Goal: Information Seeking & Learning: Find specific fact

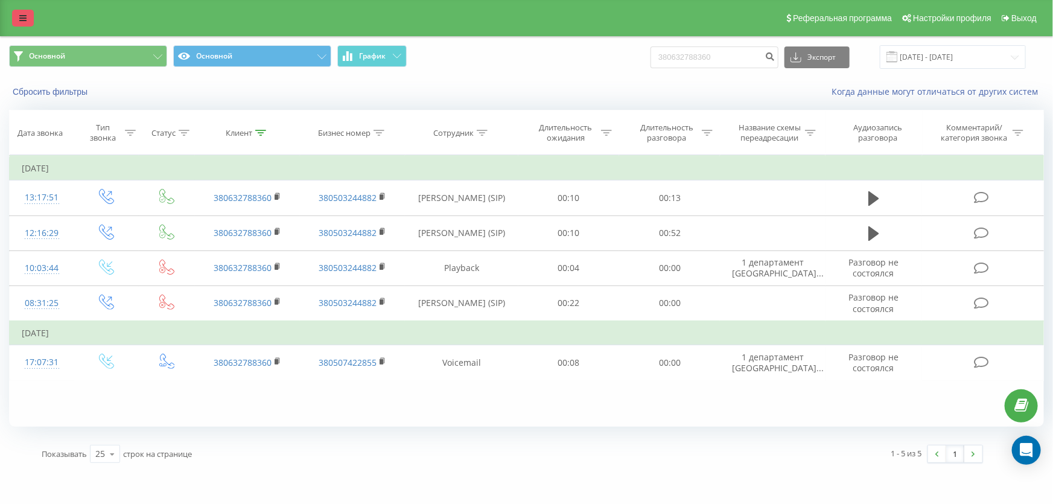
drag, startPoint x: 0, startPoint y: 0, endPoint x: 21, endPoint y: 22, distance: 30.7
click at [21, 22] on link at bounding box center [23, 18] width 22 height 17
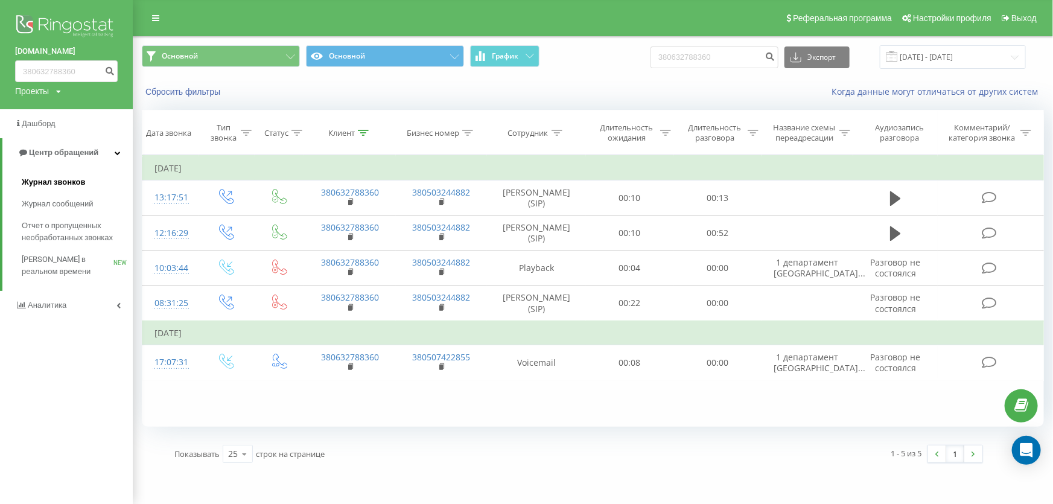
click at [59, 182] on span "Журнал звонков" at bounding box center [53, 182] width 63 height 12
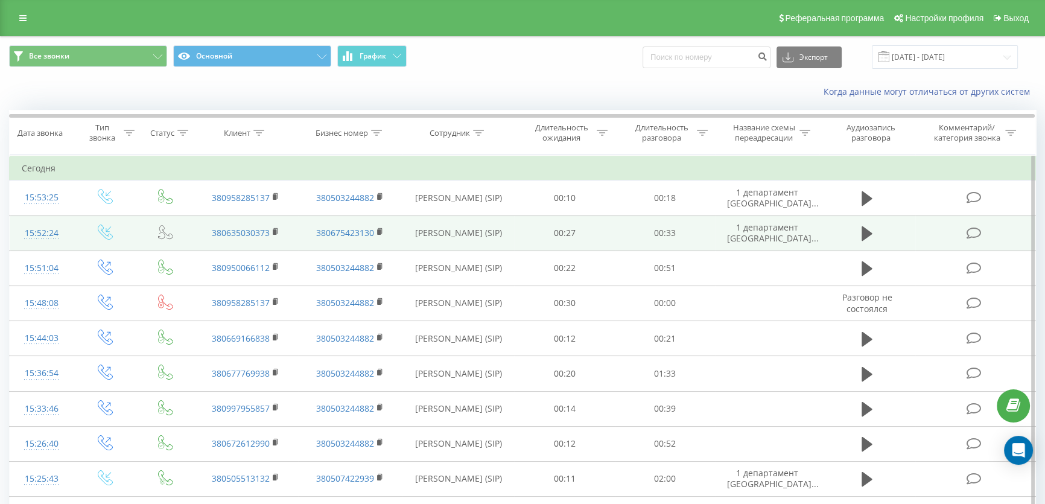
click at [165, 234] on icon at bounding box center [165, 231] width 15 height 15
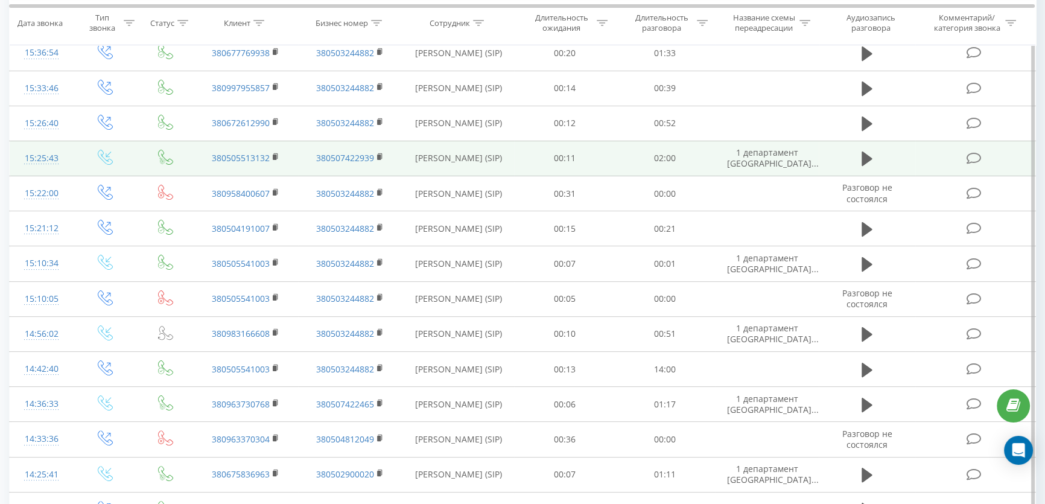
scroll to position [329, 0]
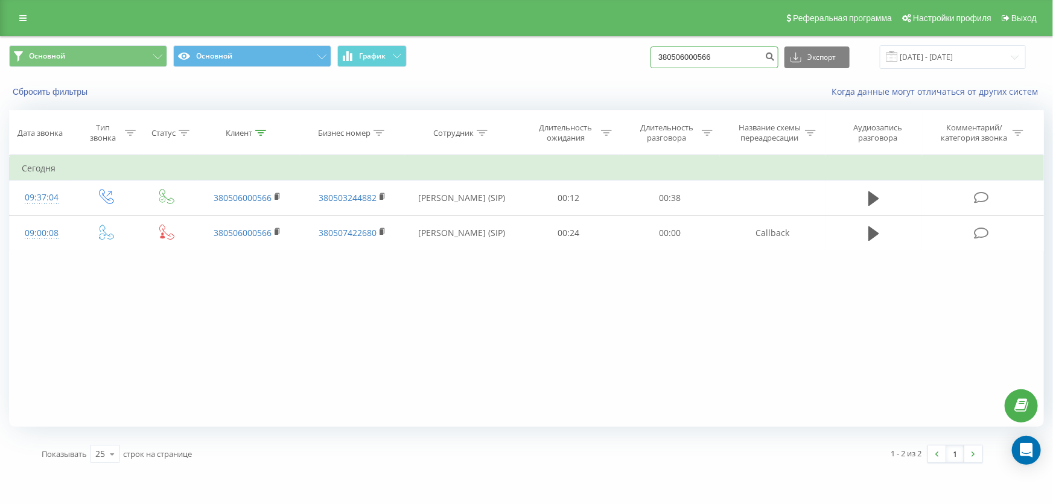
drag, startPoint x: 721, startPoint y: 64, endPoint x: 490, endPoint y: 56, distance: 231.3
click at [510, 56] on div "Основной Основной График 380506000566 Экспорт .csv .xls .xlsx 19.06.2025 - 19.0…" at bounding box center [526, 57] width 1035 height 24
paste input "963730768"
type input "380963730768"
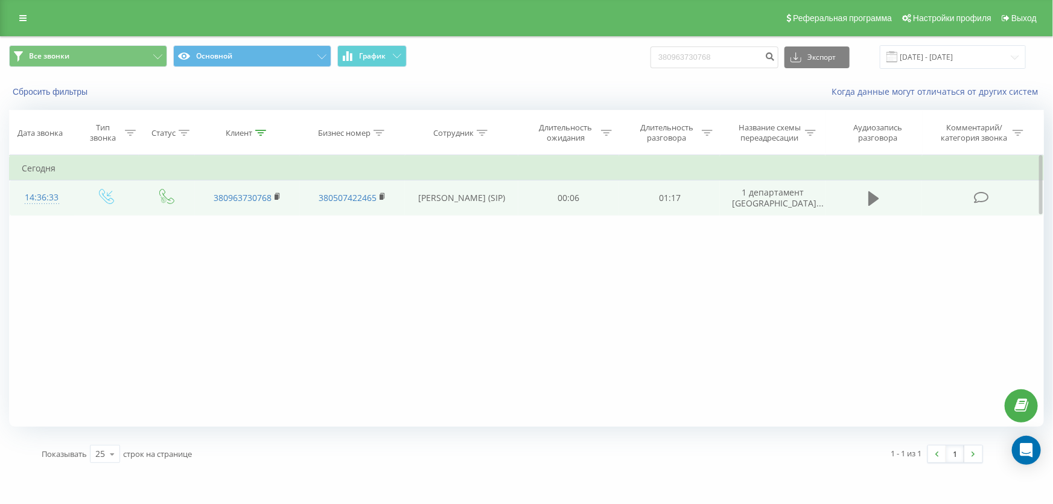
click at [882, 197] on button at bounding box center [874, 198] width 18 height 18
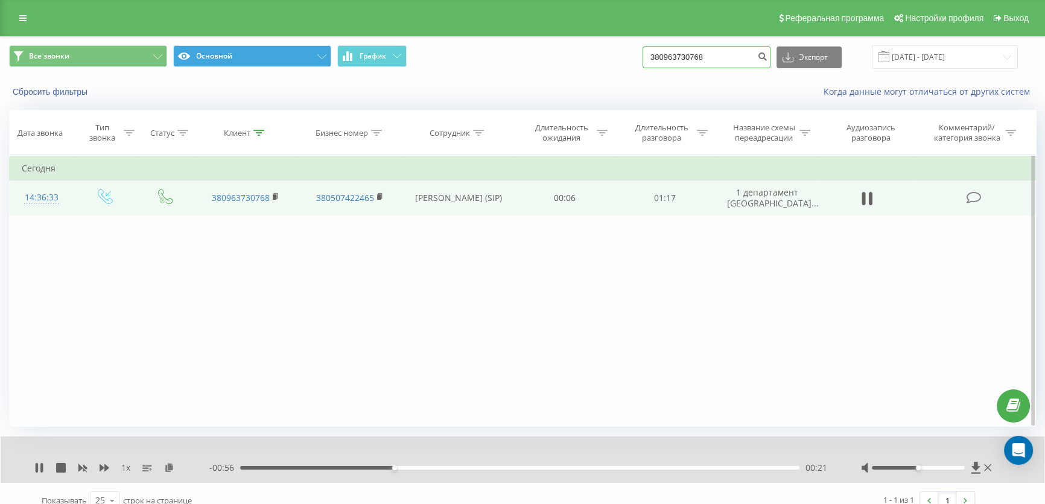
drag, startPoint x: 739, startPoint y: 60, endPoint x: 176, endPoint y: 54, distance: 563.0
click at [293, 11] on div "Реферальная программа Настройки профиля Выход Все звонки Основной График 380963…" at bounding box center [522, 259] width 1045 height 518
paste input "667512173"
type input "380667512173"
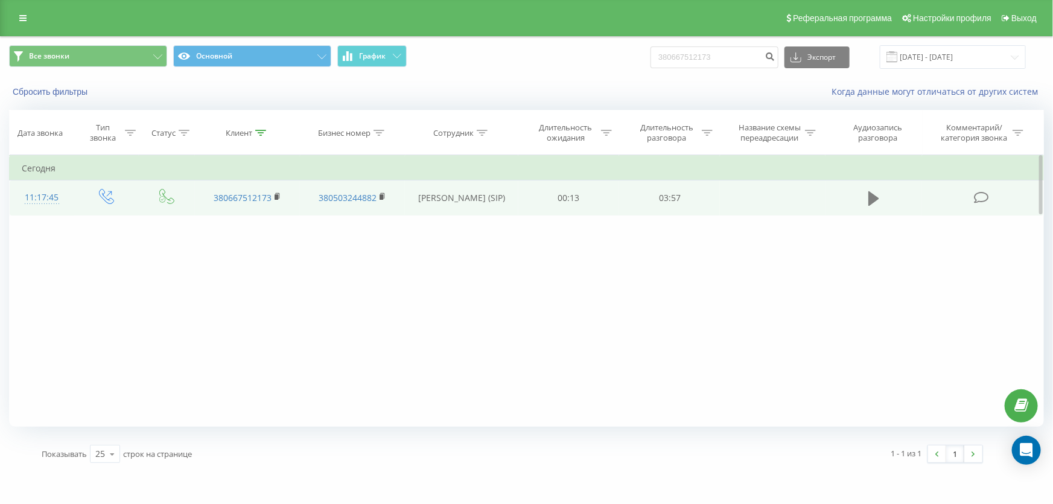
click at [873, 193] on icon at bounding box center [873, 198] width 11 height 14
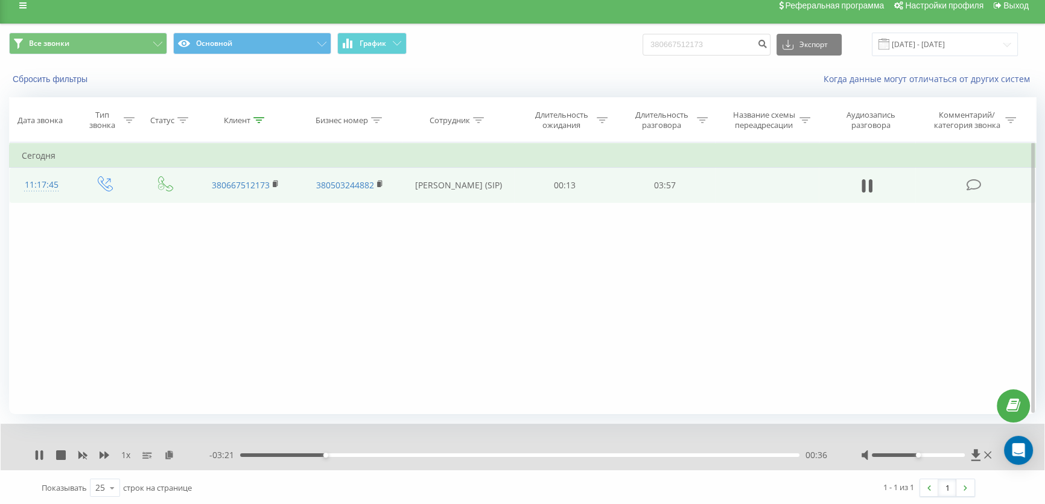
scroll to position [14, 0]
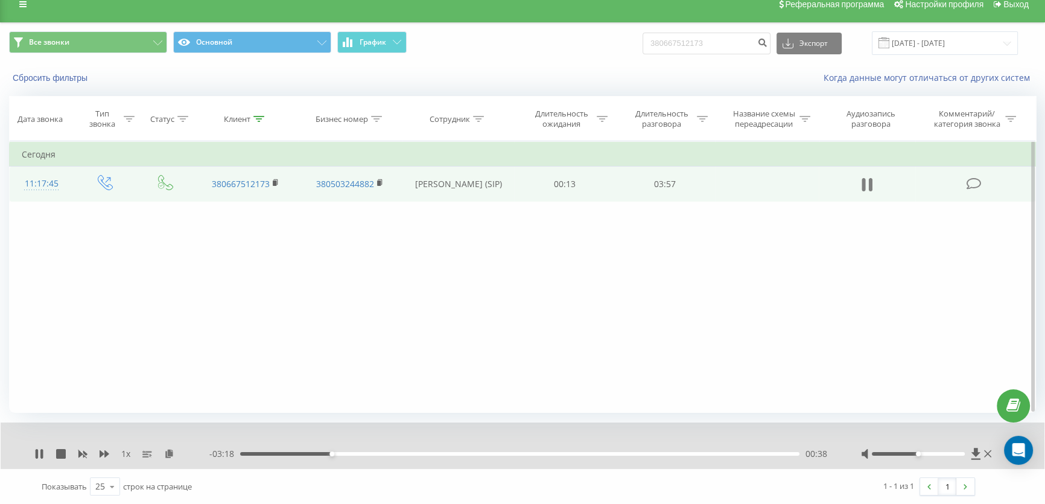
click at [862, 183] on icon at bounding box center [864, 184] width 4 height 13
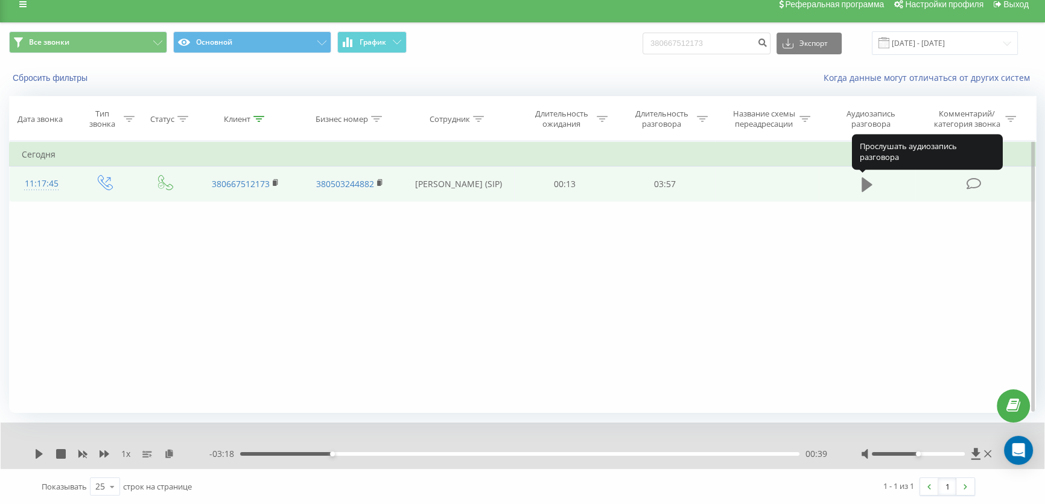
click at [862, 186] on icon at bounding box center [867, 184] width 11 height 14
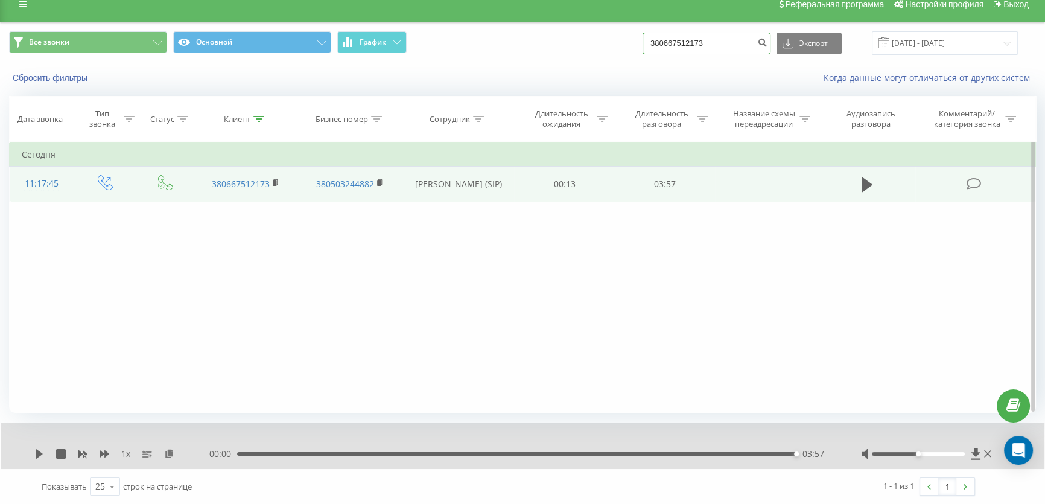
drag, startPoint x: 717, startPoint y: 46, endPoint x: 308, endPoint y: 72, distance: 409.9
click at [323, 47] on div "Все звонки Основной График 380667512173 Экспорт .csv .xls .xlsx 19.06.2025 - 19…" at bounding box center [522, 43] width 1027 height 24
paste input "3749930"
type input "380663749930"
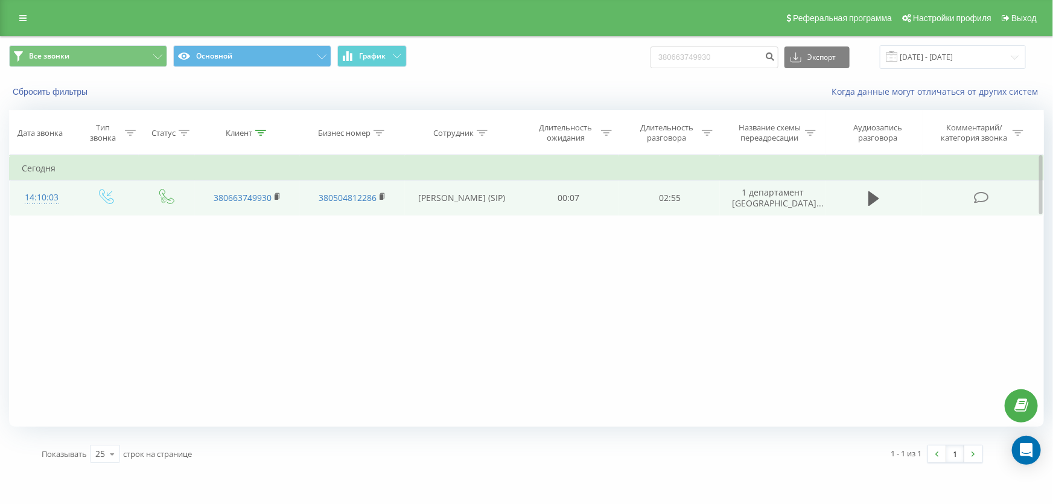
click at [883, 197] on td at bounding box center [873, 197] width 97 height 35
click at [865, 196] on button at bounding box center [874, 198] width 18 height 18
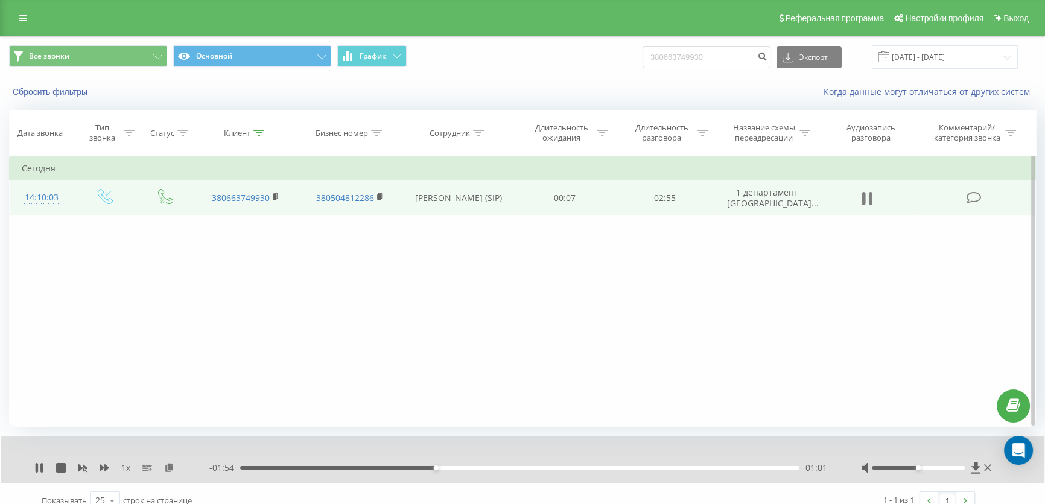
click at [865, 197] on icon at bounding box center [867, 198] width 11 height 17
